Goal: Task Accomplishment & Management: Manage account settings

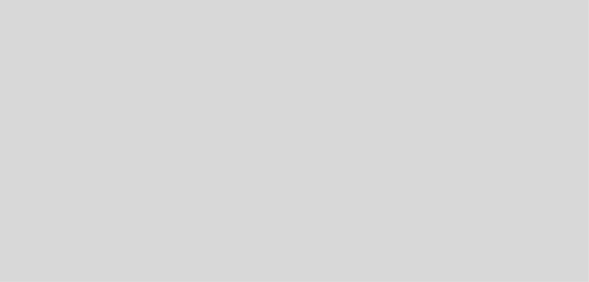
select select "es"
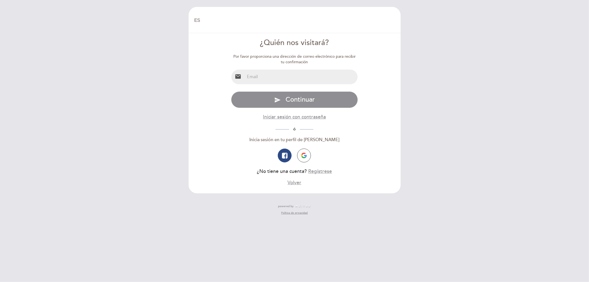
click at [274, 78] on input "email" at bounding box center [301, 77] width 113 height 15
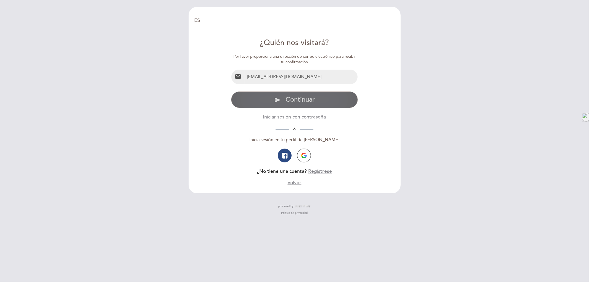
type input "[EMAIL_ADDRESS][DOMAIN_NAME]"
click at [315, 98] on button "send Continuar" at bounding box center [294, 99] width 127 height 17
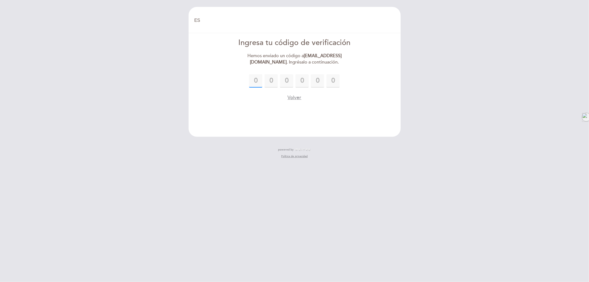
click at [259, 80] on input "text" at bounding box center [255, 80] width 13 height 13
type input "7"
type input "4"
type input "8"
type input "7"
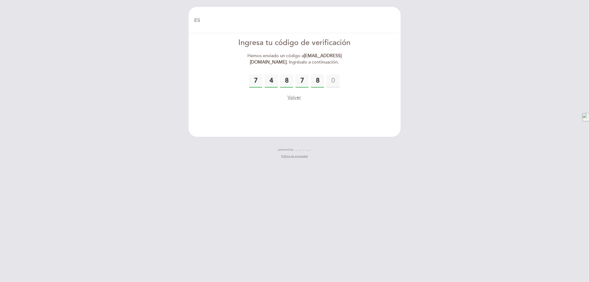
type input "8"
type input "5"
